Goal: Information Seeking & Learning: Learn about a topic

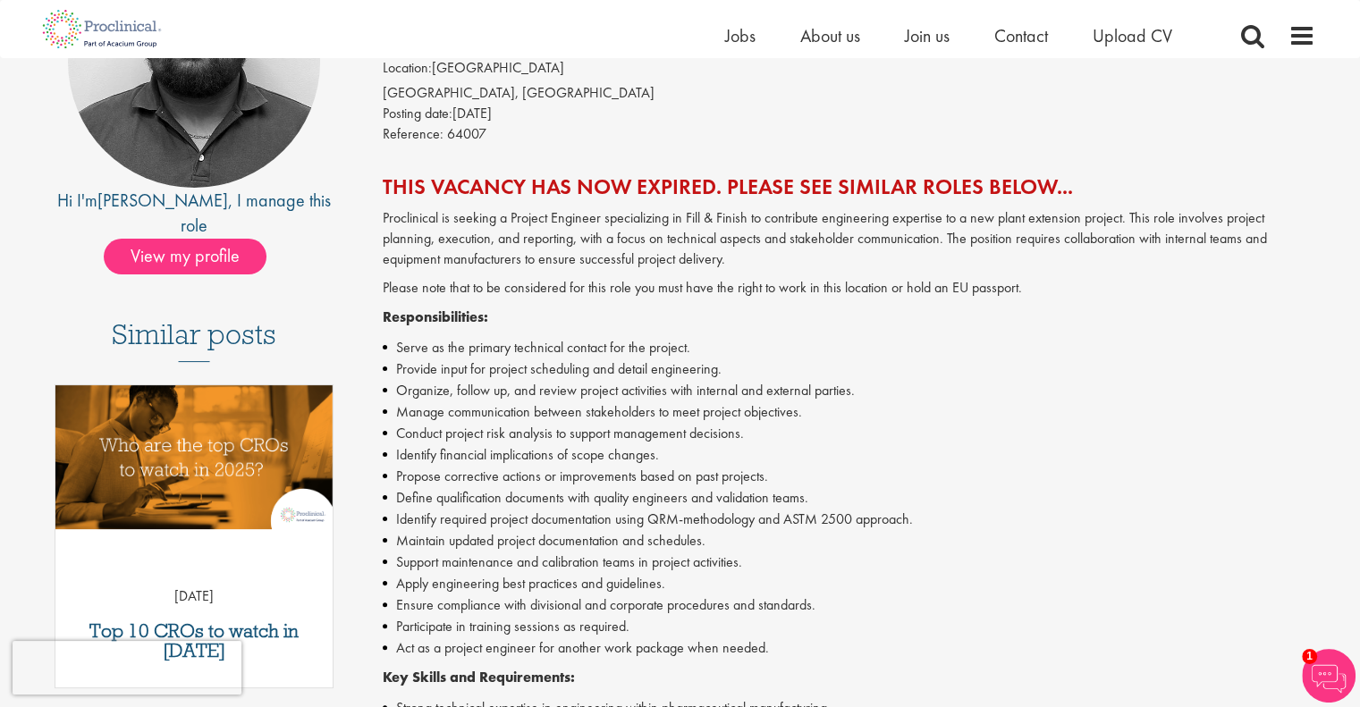
scroll to position [268, 0]
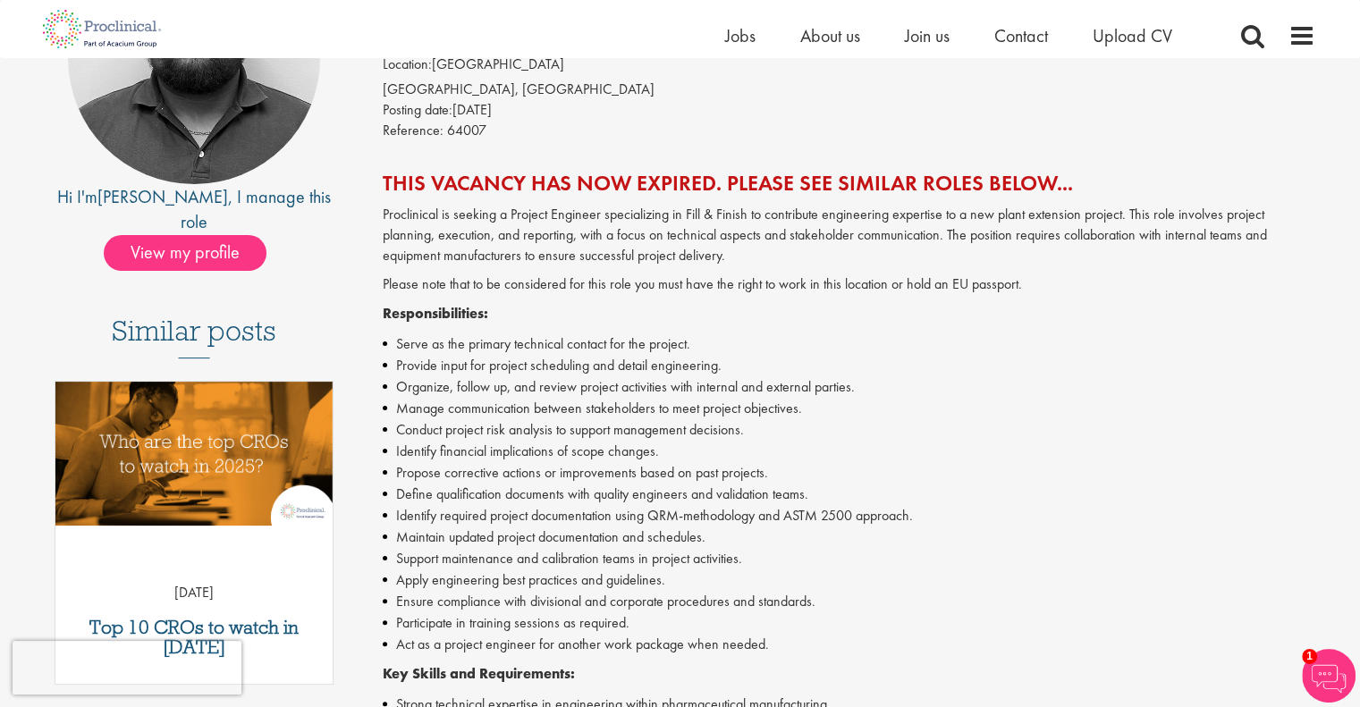
click at [834, 230] on p "Proclinical is seeking a Project Engineer specializing in Fill & Finish to cont…" at bounding box center [849, 236] width 933 height 62
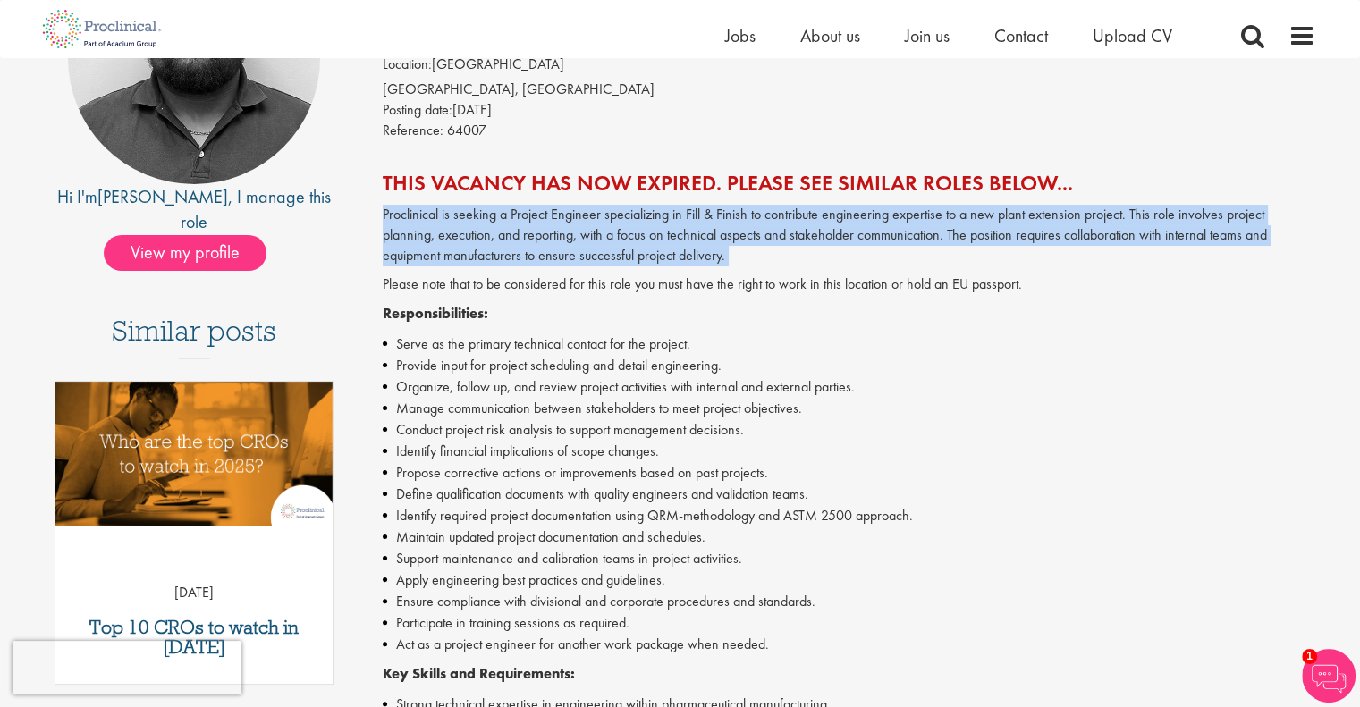
click at [834, 230] on p "Proclinical is seeking a Project Engineer specializing in Fill & Finish to cont…" at bounding box center [849, 236] width 933 height 62
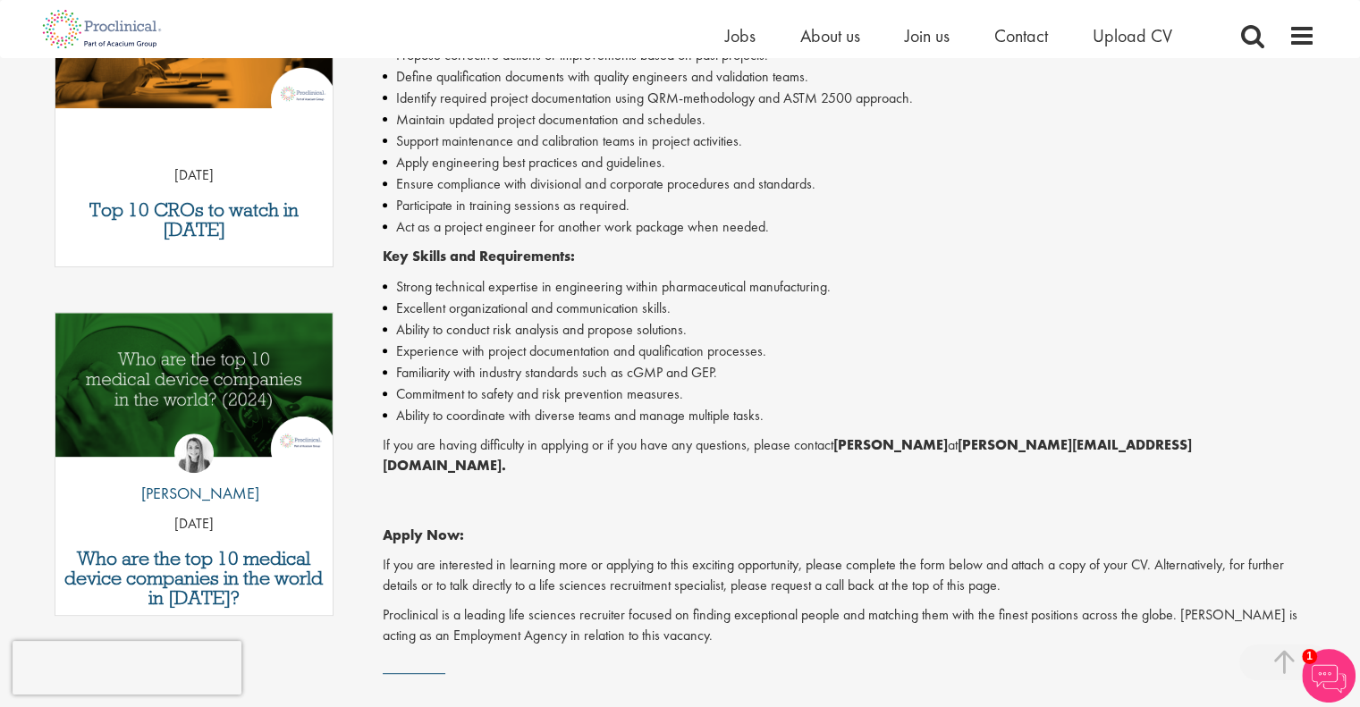
scroll to position [716, 0]
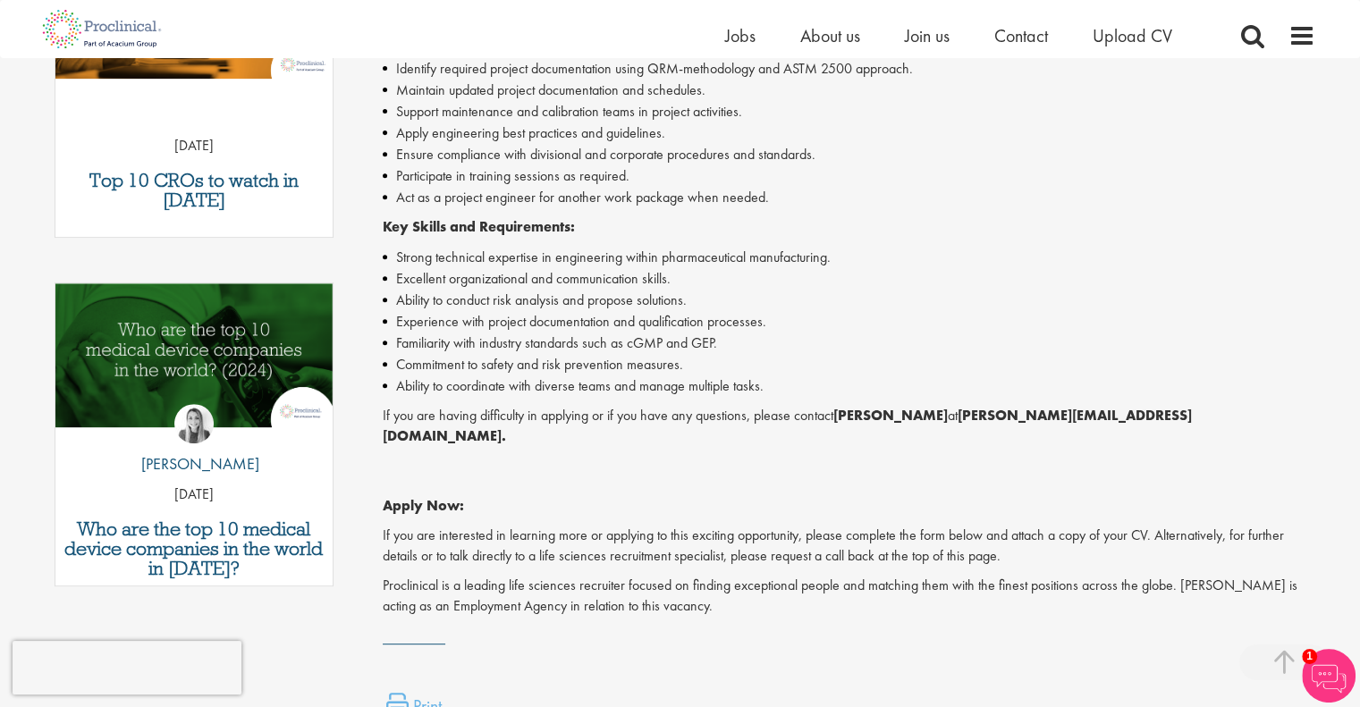
drag, startPoint x: 843, startPoint y: 415, endPoint x: 940, endPoint y: 414, distance: 97.5
click at [940, 414] on strong "[PERSON_NAME]" at bounding box center [891, 415] width 114 height 19
copy strong "[PERSON_NAME]"
drag, startPoint x: 728, startPoint y: 250, endPoint x: 689, endPoint y: 261, distance: 40.8
click at [728, 250] on li "Strong technical expertise in engineering within pharmaceutical manufacturing." at bounding box center [849, 257] width 933 height 21
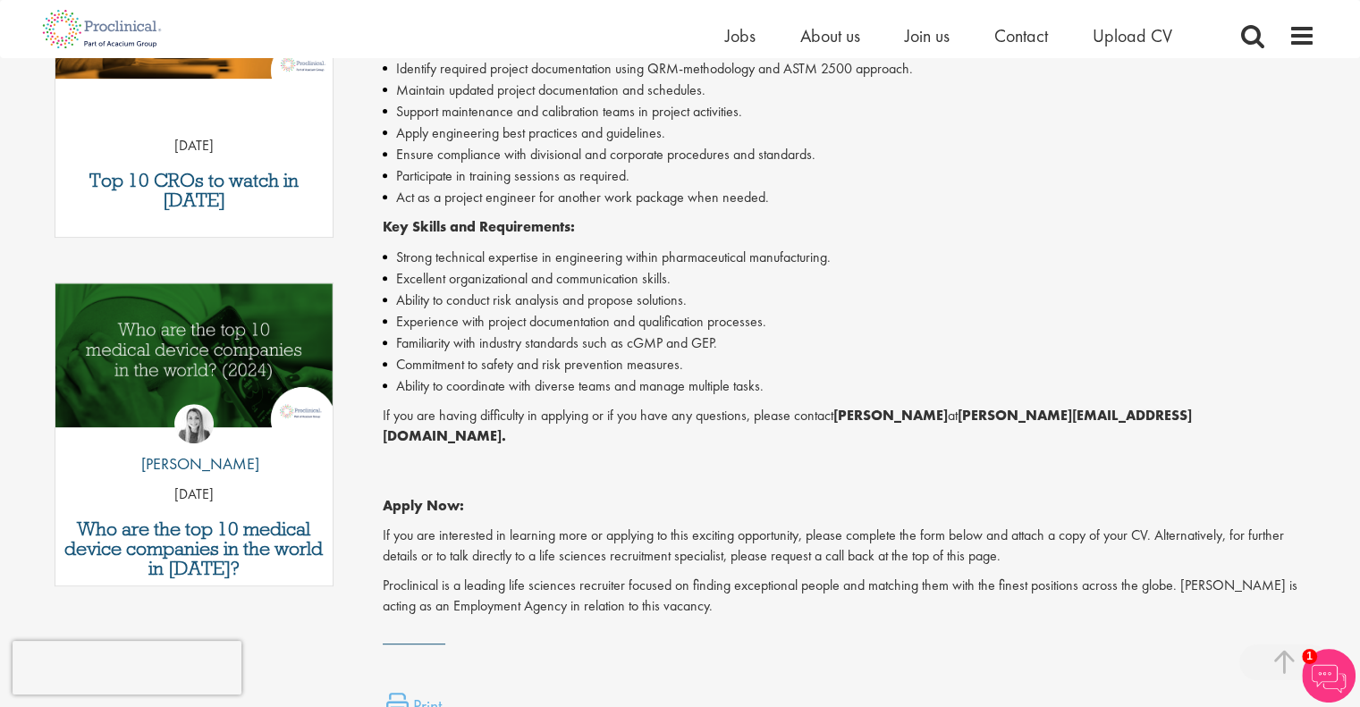
click at [645, 357] on li "Commitment to safety and risk prevention measures." at bounding box center [849, 364] width 933 height 21
click at [676, 321] on li "Experience with project documentation and qualification processes." at bounding box center [849, 321] width 933 height 21
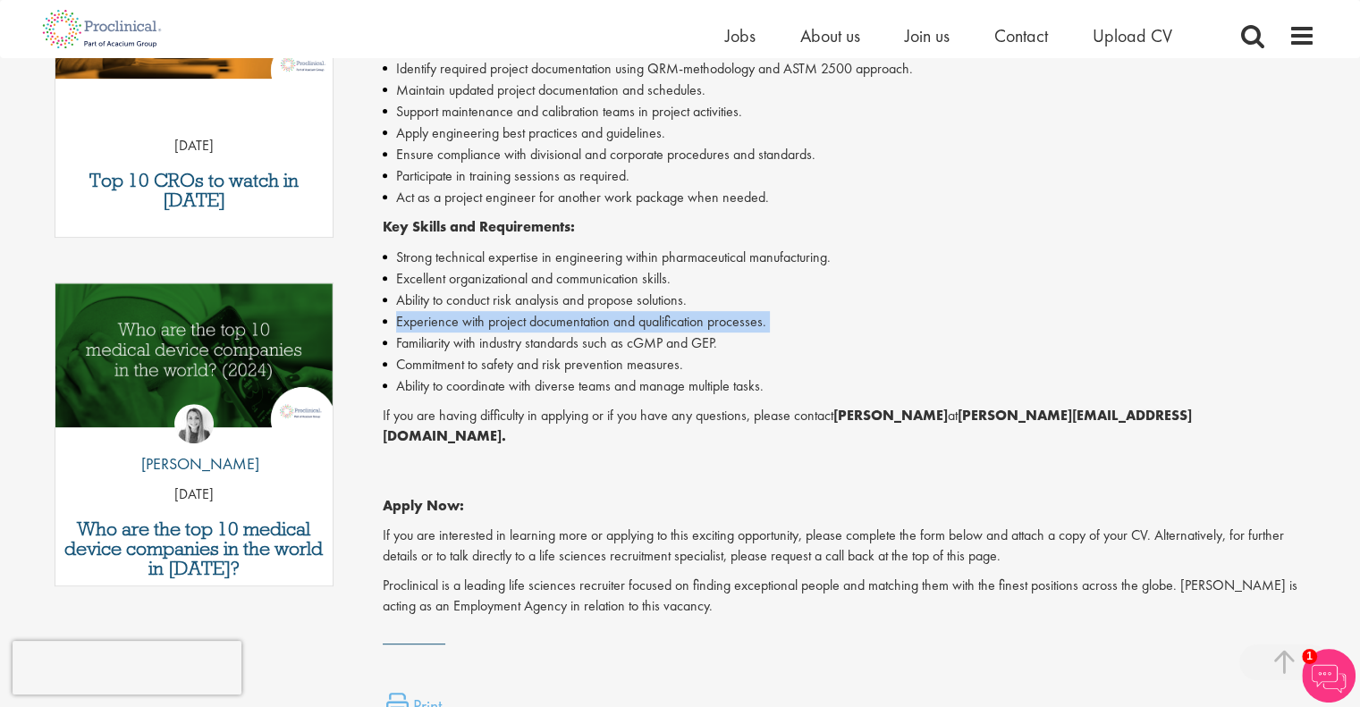
click at [676, 321] on li "Experience with project documentation and qualification processes." at bounding box center [849, 321] width 933 height 21
click at [670, 331] on li "Experience with project documentation and qualification processes." at bounding box center [849, 321] width 933 height 21
click at [681, 348] on li "Familiarity with industry standards such as cGMP and GEP." at bounding box center [849, 343] width 933 height 21
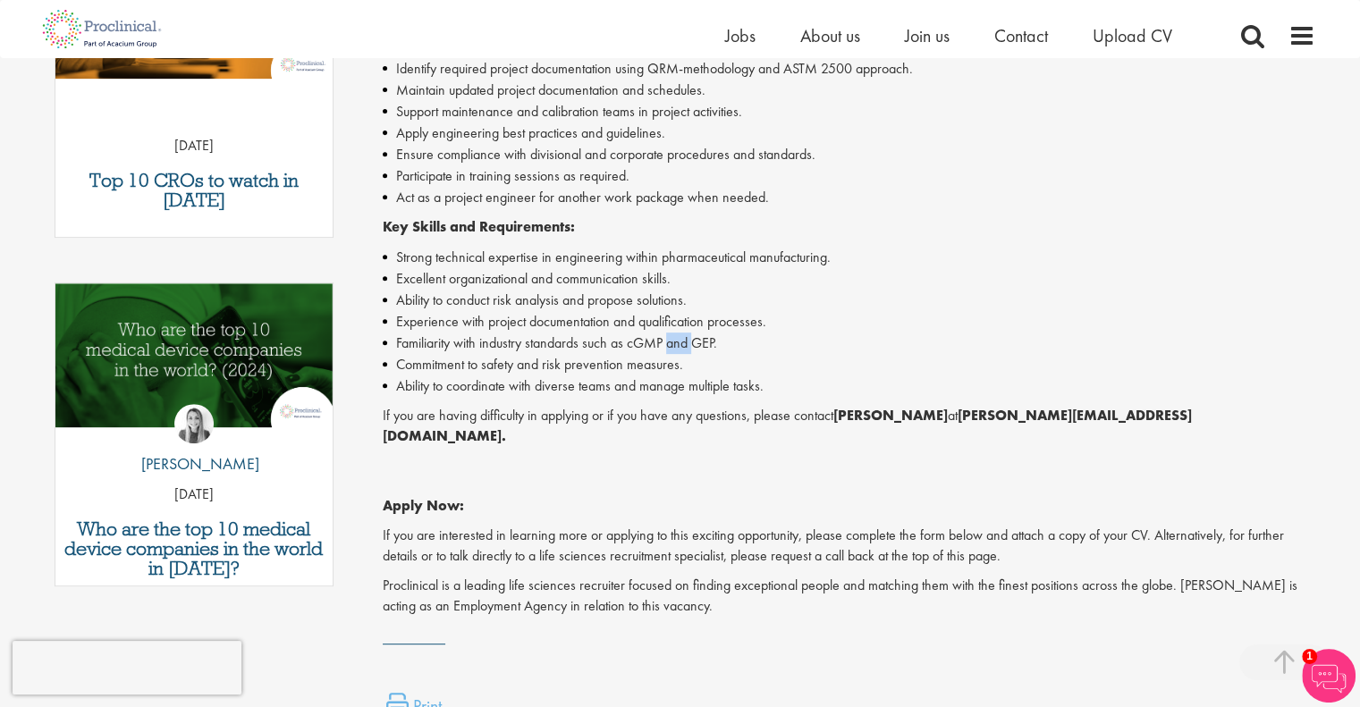
click at [681, 348] on li "Familiarity with industry standards such as cGMP and GEP." at bounding box center [849, 343] width 933 height 21
click at [665, 363] on li "Commitment to safety and risk prevention measures." at bounding box center [849, 364] width 933 height 21
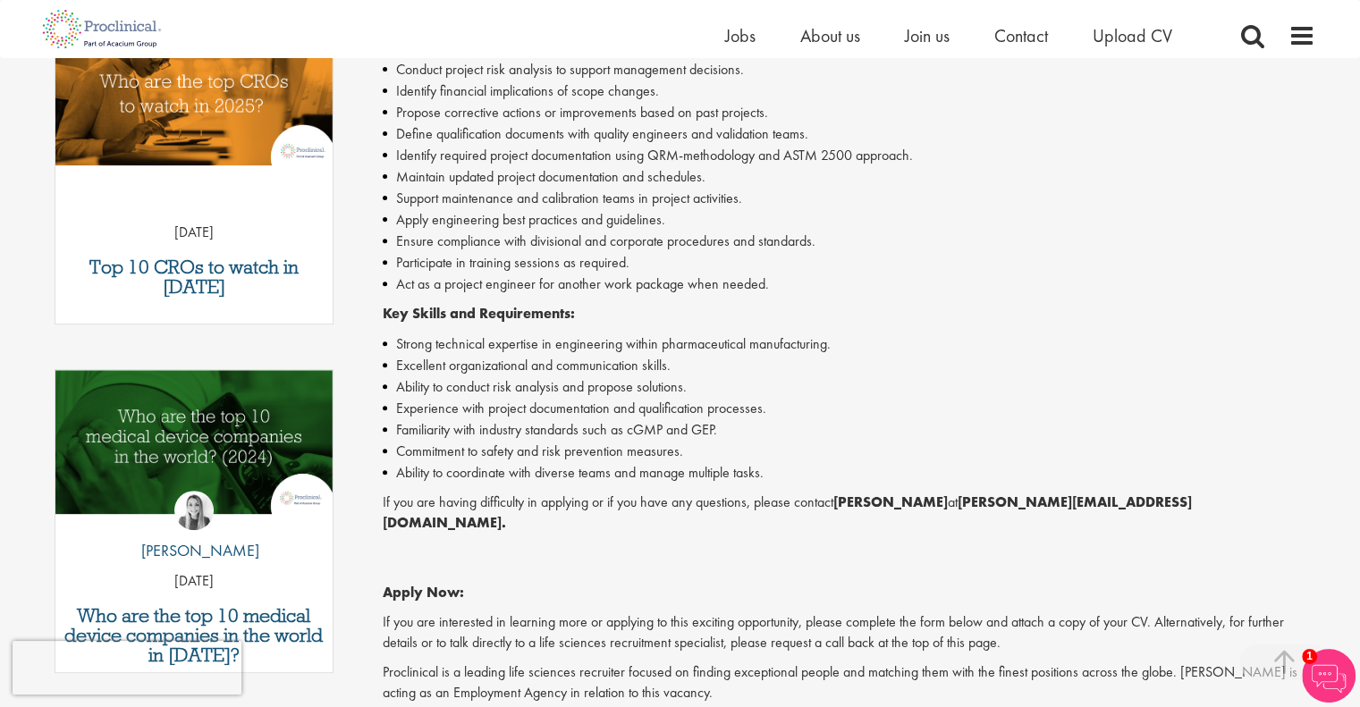
scroll to position [447, 0]
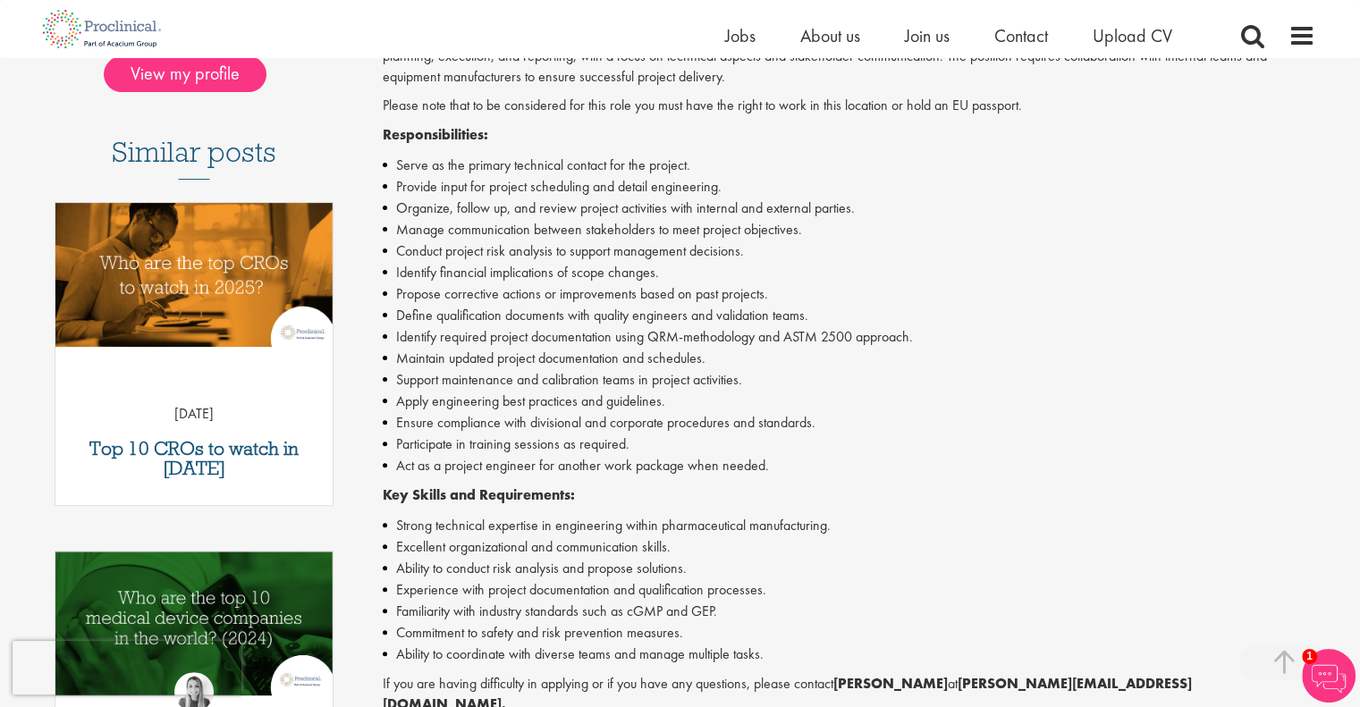
click at [657, 422] on li "Ensure compliance with divisional and corporate procedures and standards." at bounding box center [849, 422] width 933 height 21
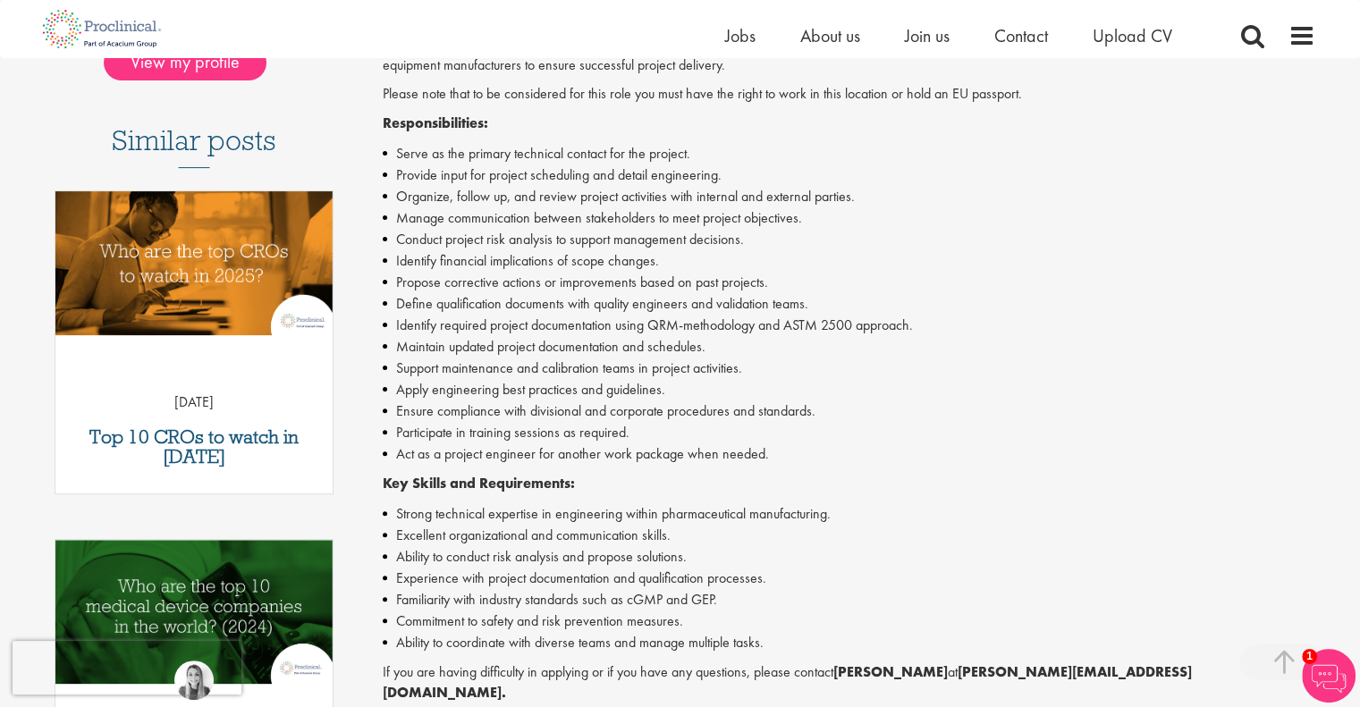
scroll to position [537, 0]
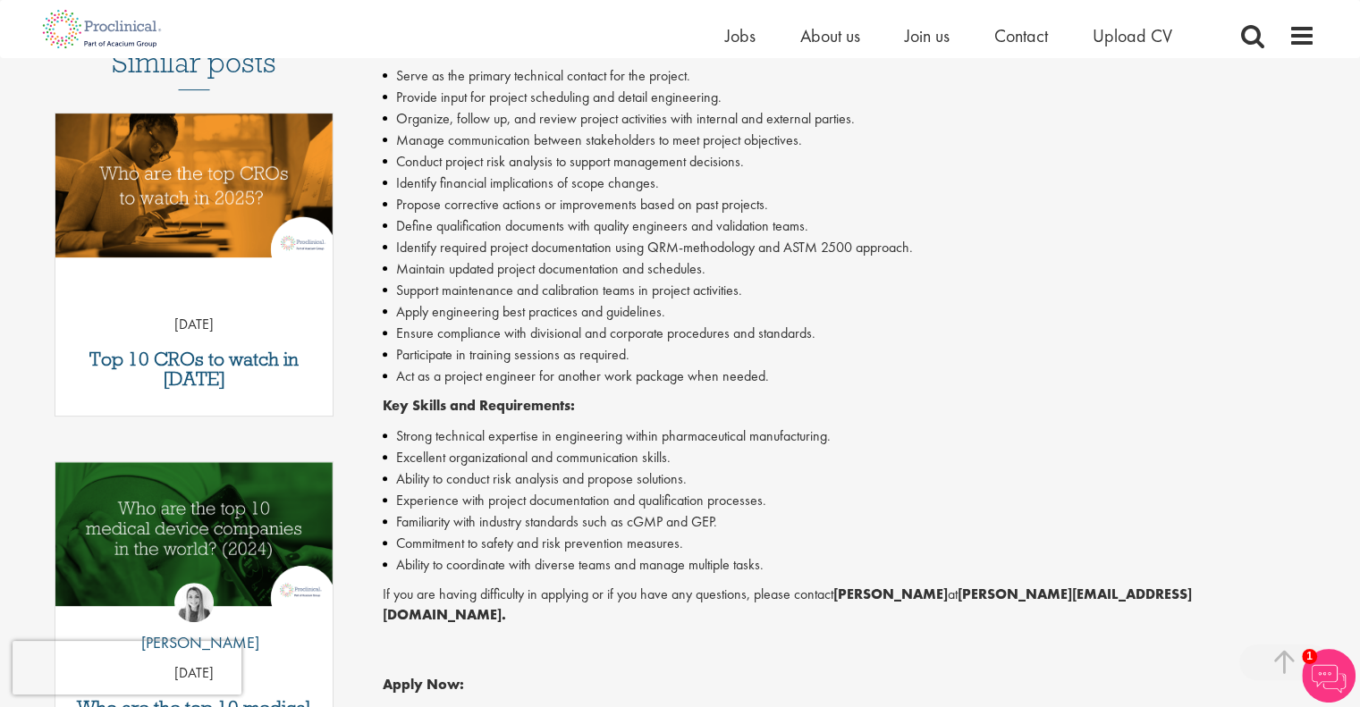
click at [538, 300] on li "Support maintenance and calibration teams in project activities." at bounding box center [849, 290] width 933 height 21
click at [655, 394] on div "Proclinical is seeking a Project Engineer specializing in Fill & Finish to cont…" at bounding box center [849, 365] width 933 height 859
